Goal: Task Accomplishment & Management: Use online tool/utility

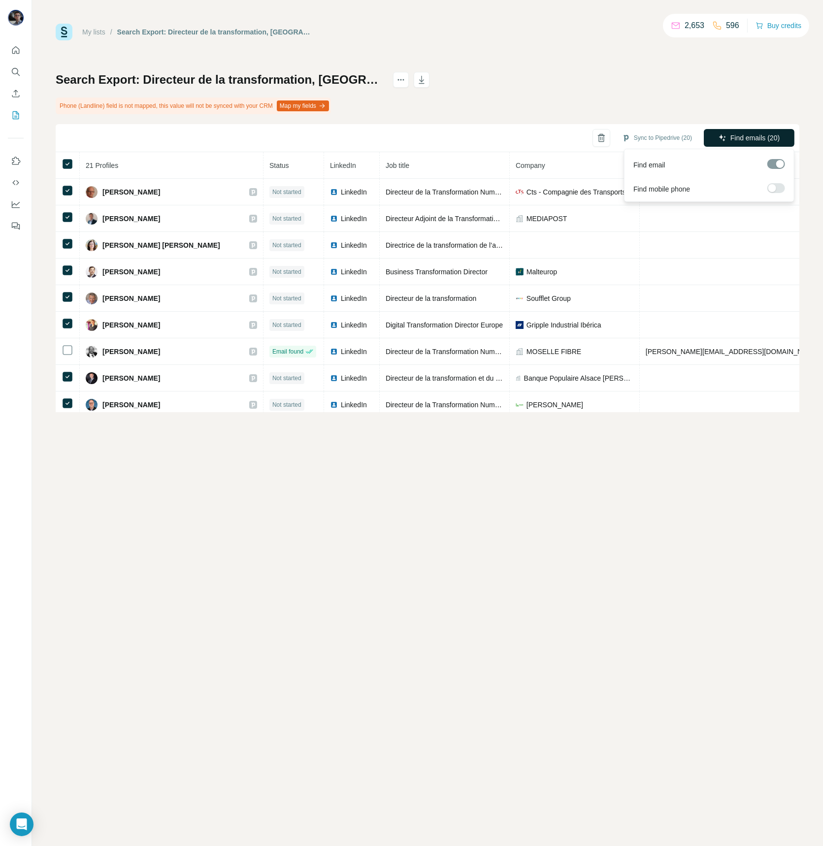
click at [728, 137] on button "Find emails (20)" at bounding box center [749, 138] width 91 height 18
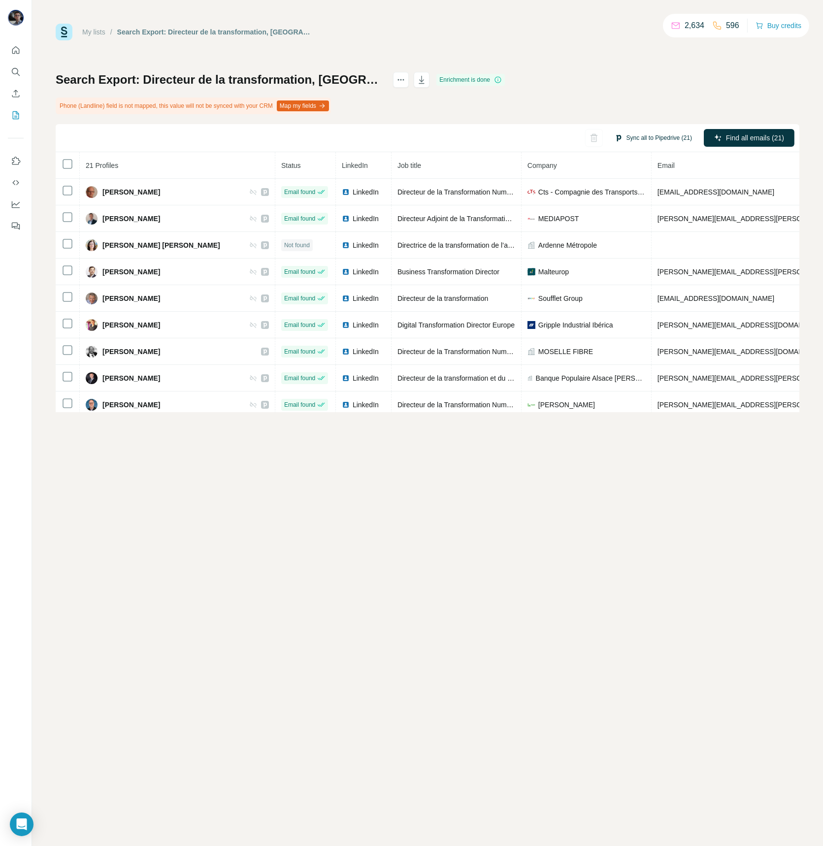
click at [664, 138] on button "Sync all to Pipedrive (21)" at bounding box center [653, 137] width 91 height 15
click at [609, 211] on icon "button" at bounding box center [608, 212] width 10 height 10
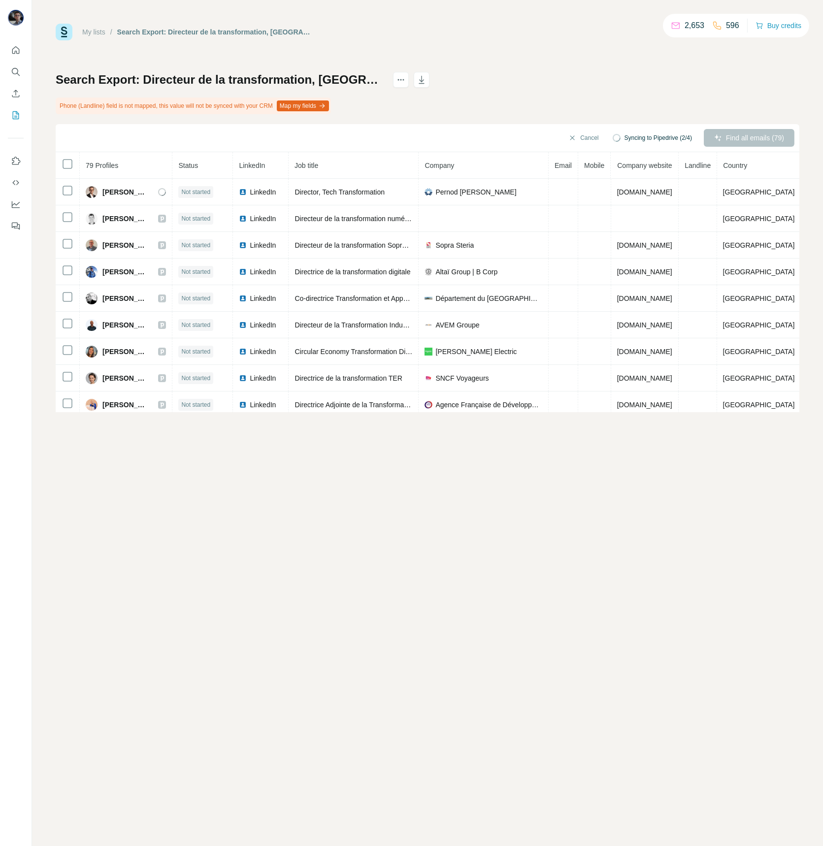
click at [313, 35] on div "Search Export: Directeur de la transformation, [GEOGRAPHIC_DATA], [GEOGRAPHIC_D…" at bounding box center [214, 32] width 195 height 10
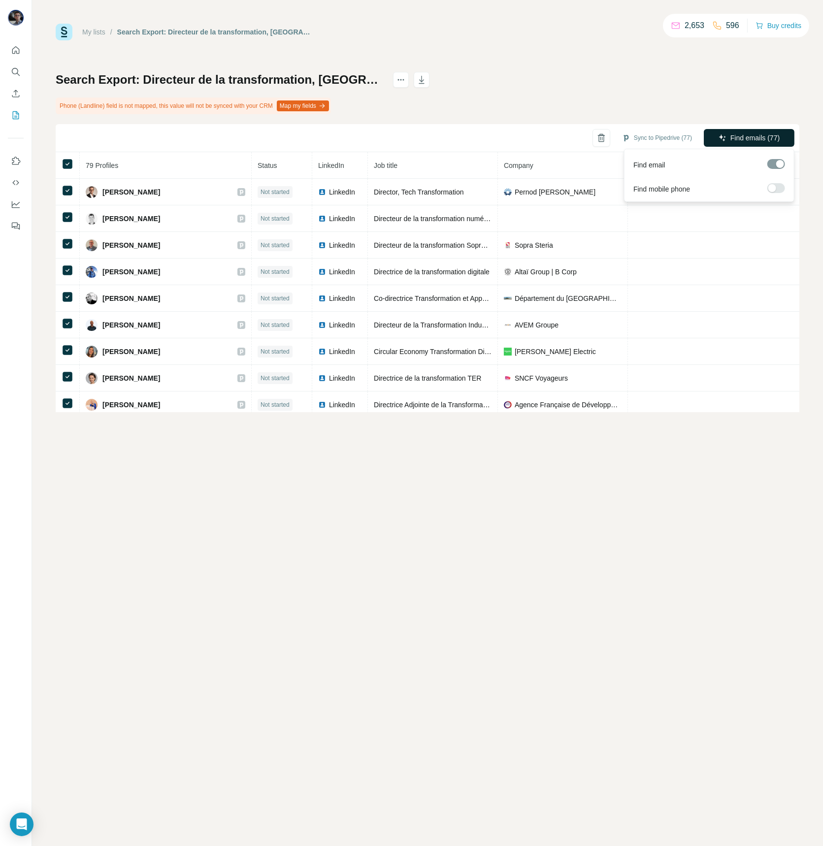
click at [735, 141] on span "Find emails (77)" at bounding box center [754, 138] width 49 height 10
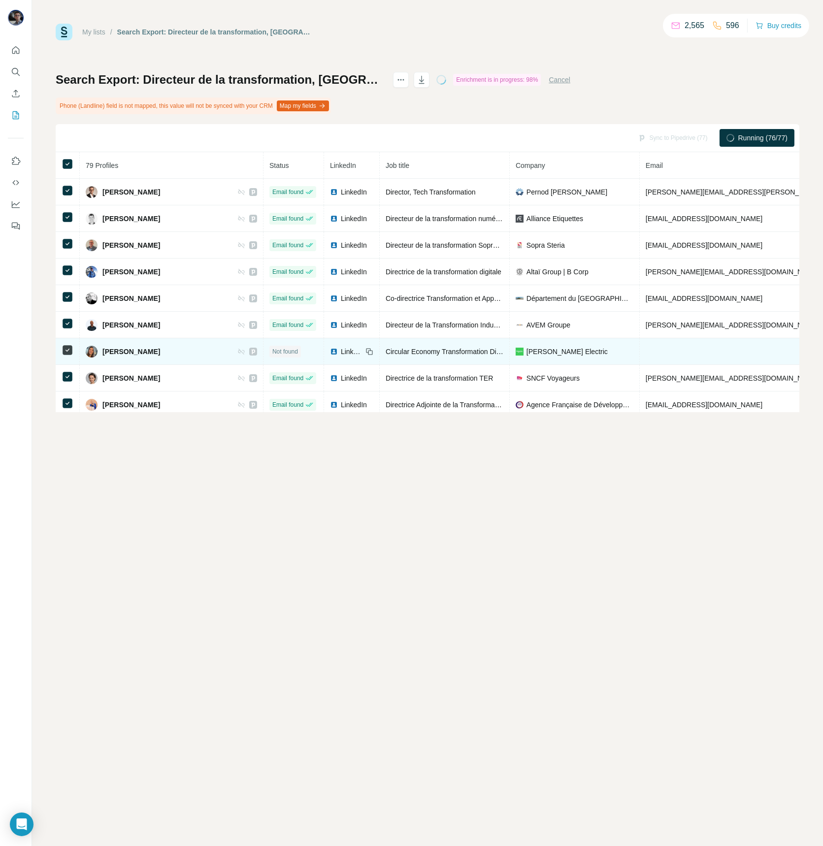
click at [341, 350] on span "LinkedIn" at bounding box center [352, 352] width 22 height 10
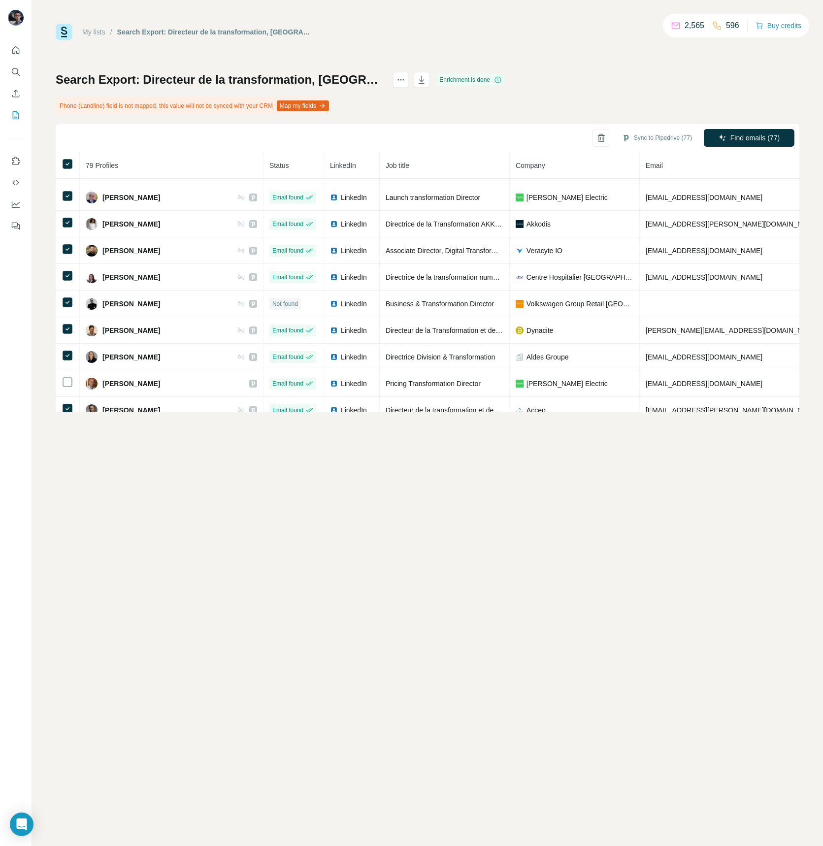
scroll to position [345, 0]
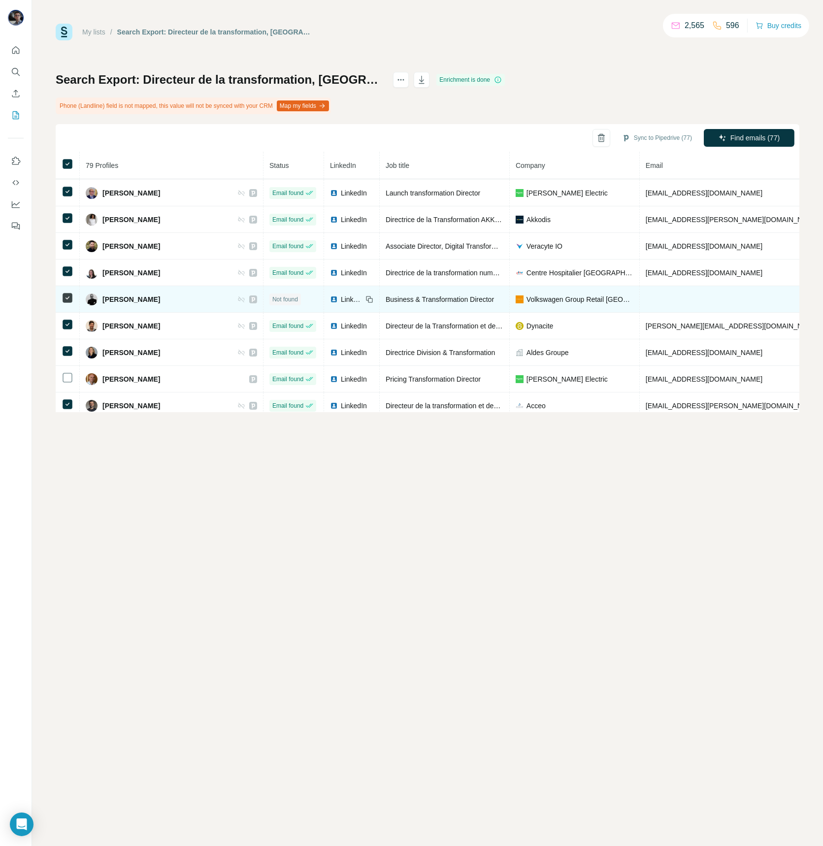
click at [341, 295] on span "LinkedIn" at bounding box center [352, 299] width 22 height 10
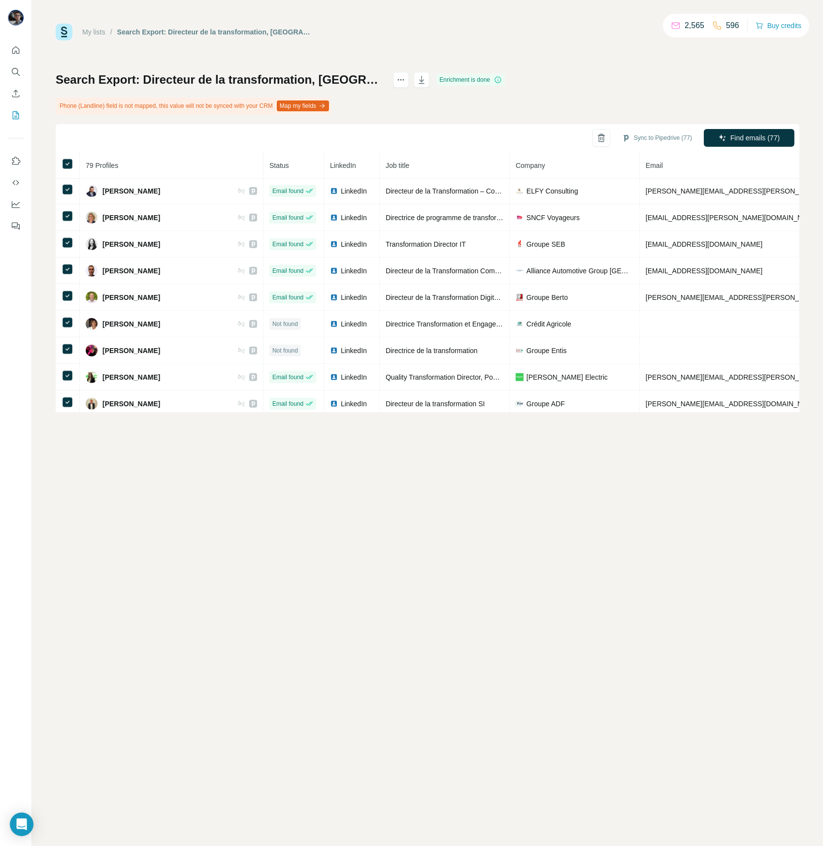
scroll to position [1677, 0]
click at [639, 137] on button "Sync all to Pipedrive (79)" at bounding box center [653, 137] width 91 height 15
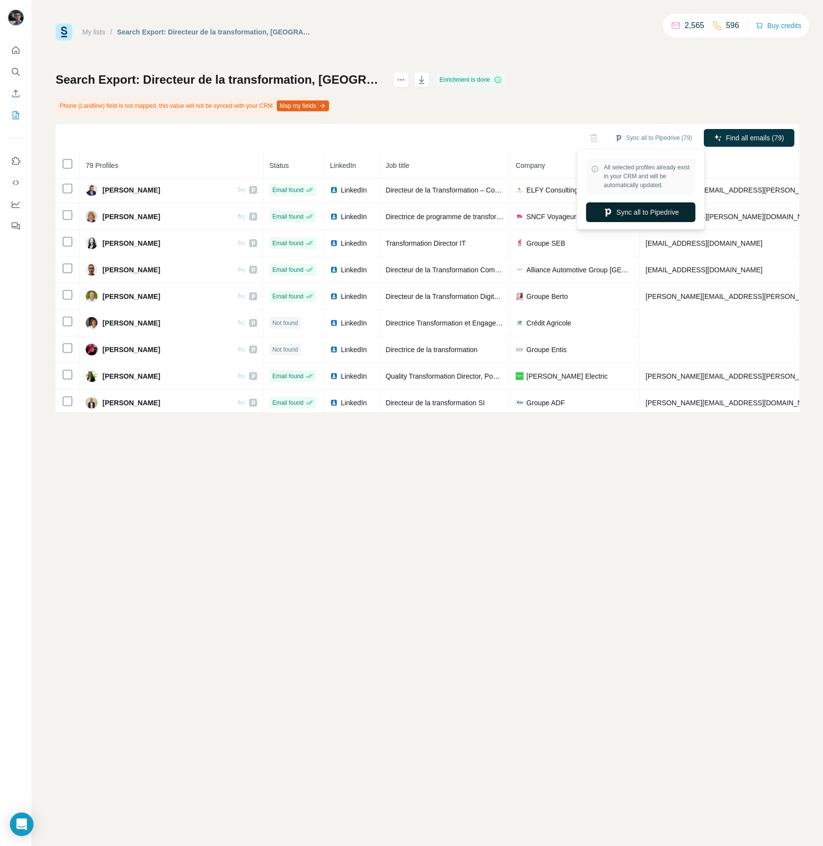
click at [637, 216] on button "Sync all to Pipedrive" at bounding box center [640, 212] width 109 height 20
